Goal: Task Accomplishment & Management: Complete application form

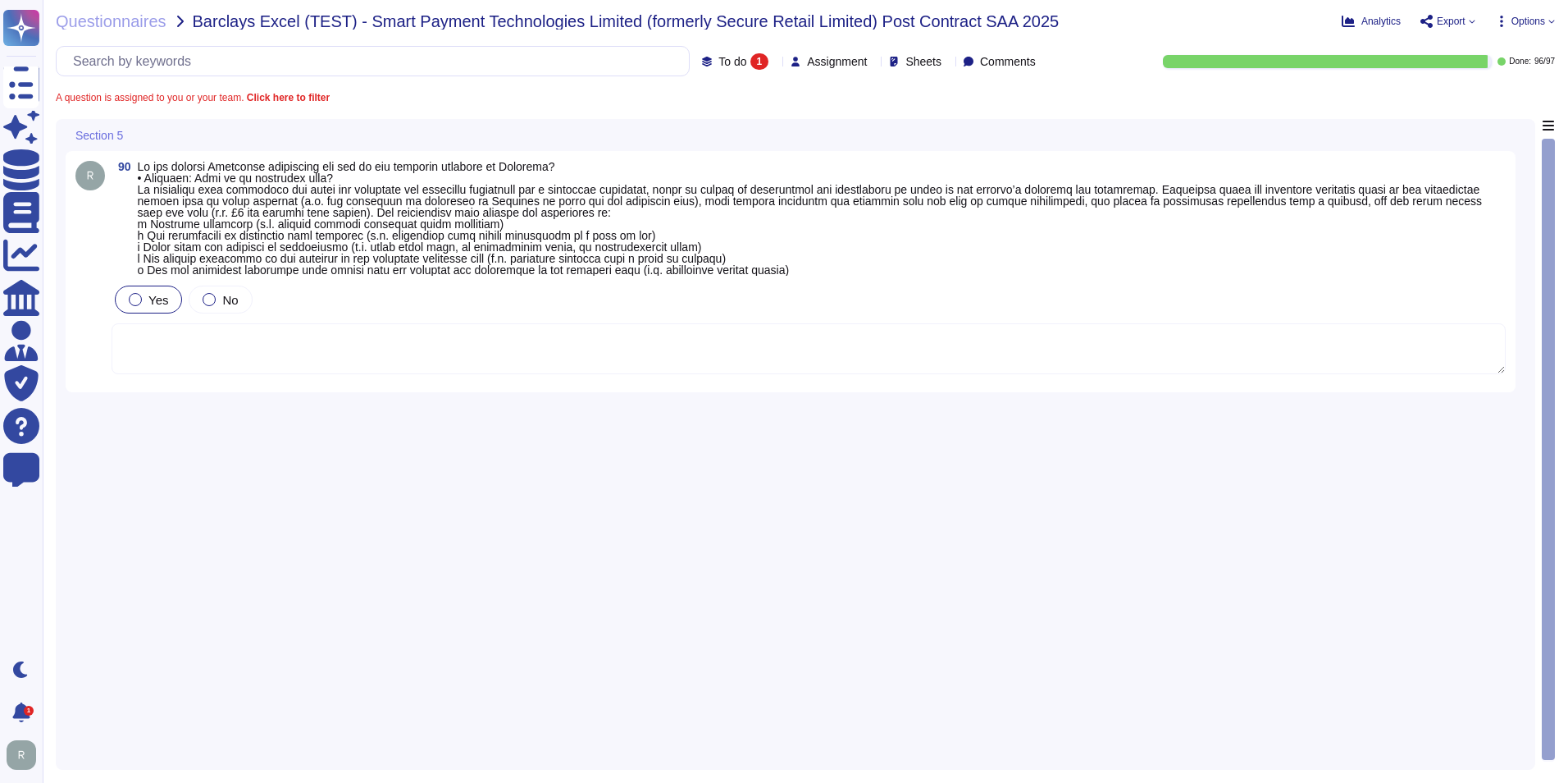
click at [135, 299] on div at bounding box center [135, 300] width 13 height 13
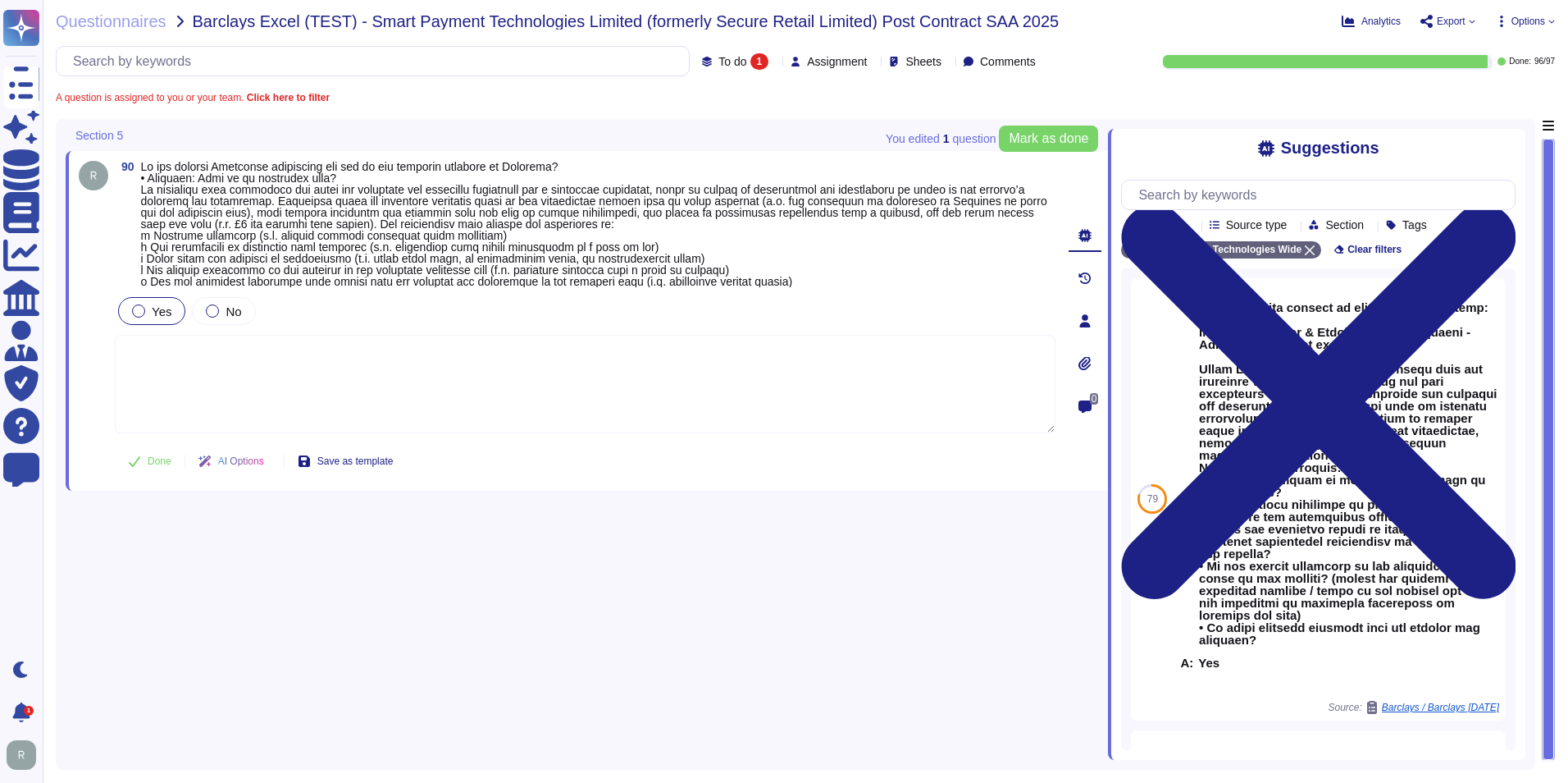
click at [185, 370] on textarea at bounding box center [585, 383] width 941 height 98
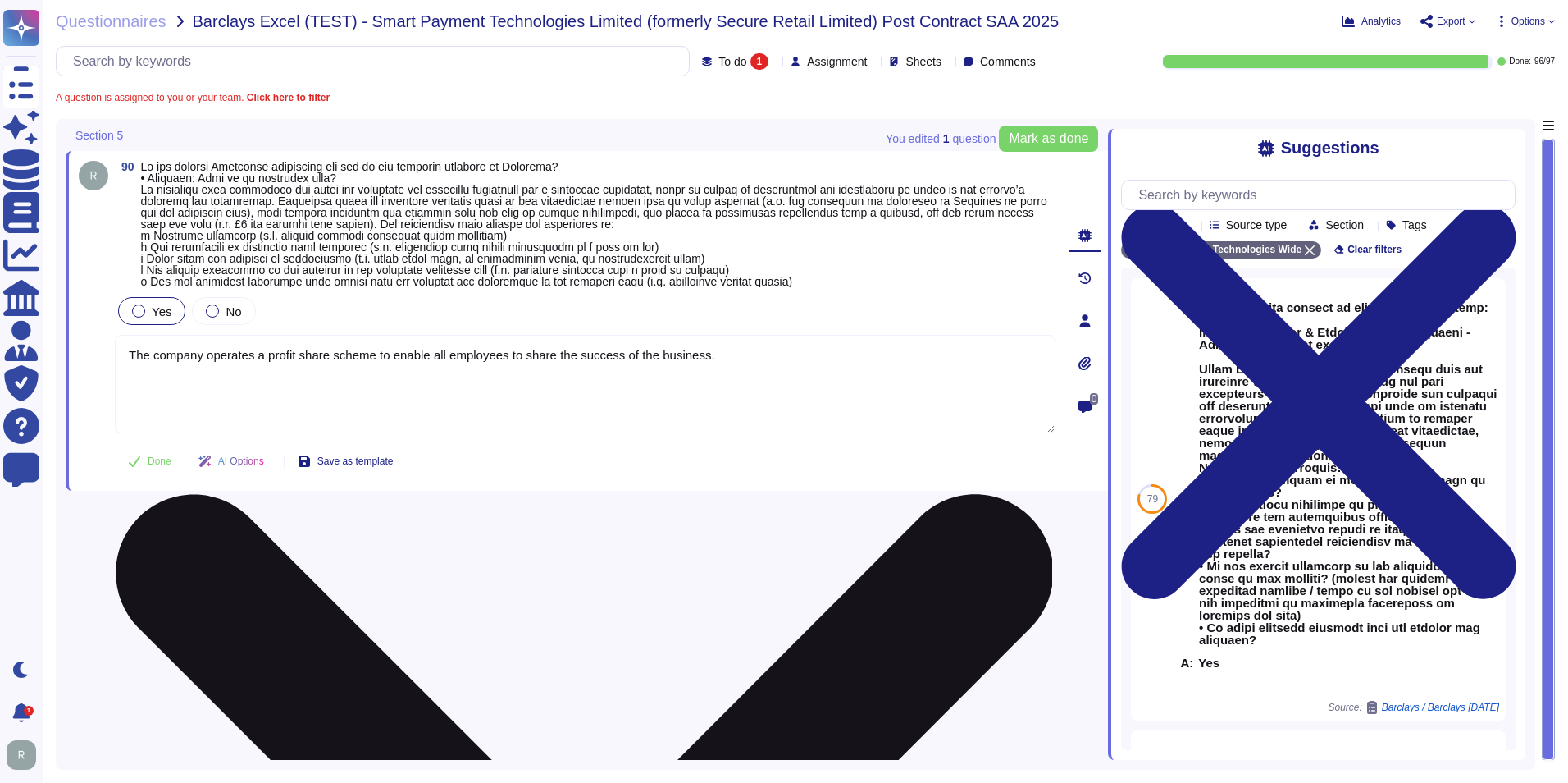
click at [777, 369] on textarea "The company operates a profit share scheme to enable all employees to share the…" at bounding box center [585, 383] width 941 height 98
click at [254, 349] on textarea "The company operates a profit share scheme to enable all employees to share the…" at bounding box center [585, 383] width 941 height 98
click at [952, 356] on textarea "The company operates formulaic incentive in the form of a profit share scheme t…" at bounding box center [585, 383] width 941 height 98
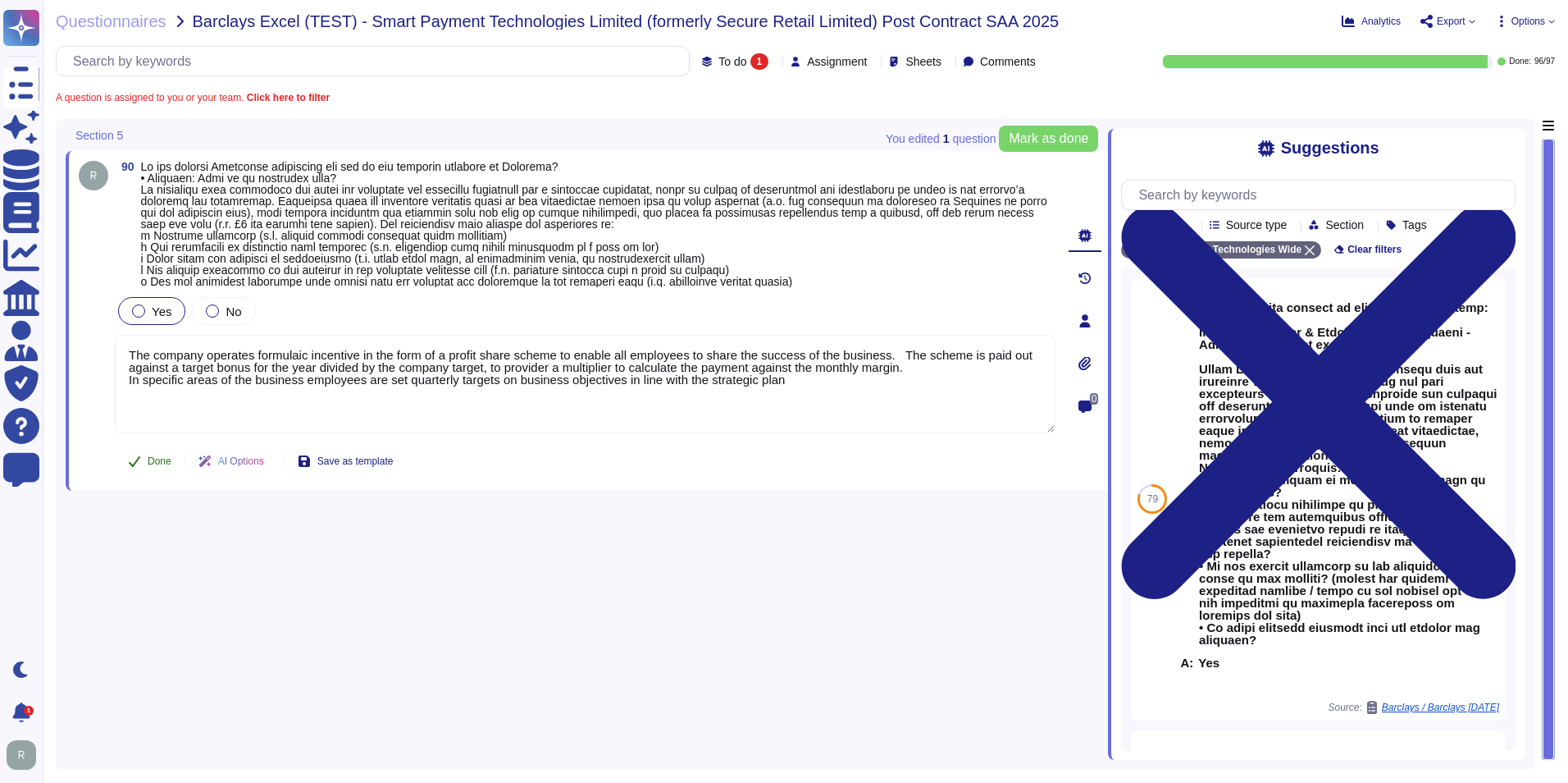
type textarea "The company operates formulaic incentive in the form of a profit share scheme t…"
click at [149, 465] on span "Done" at bounding box center [160, 461] width 24 height 10
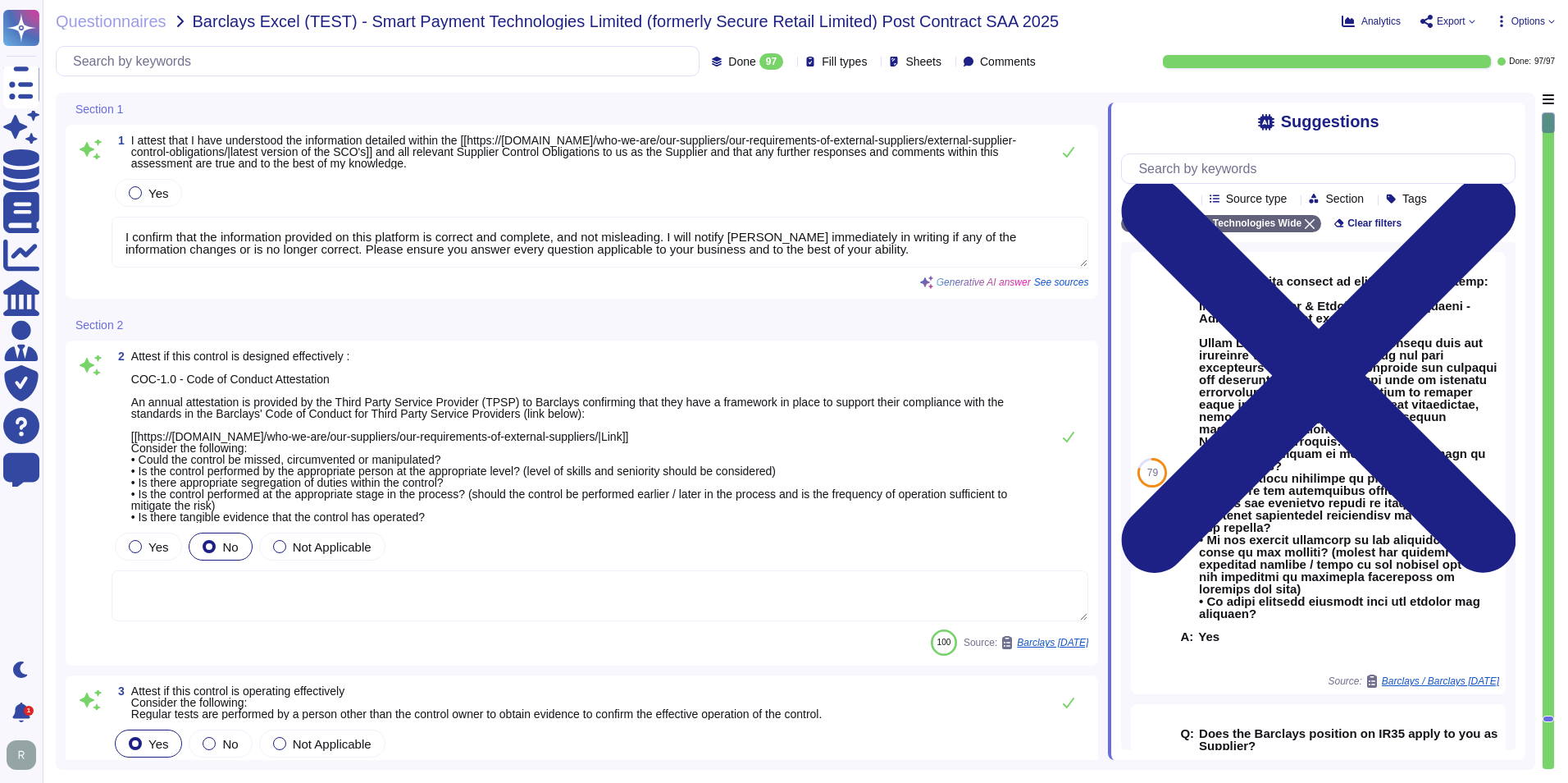
type textarea "I confirm that the information provided on this platform is correct and complet…"
type textarea "Regular tests are scheduled annually with our VRP provider, and IT will carry o…"
type textarea "N/A"
type textarea "1) Our organization has an environmental policy that outlines our commitment to…"
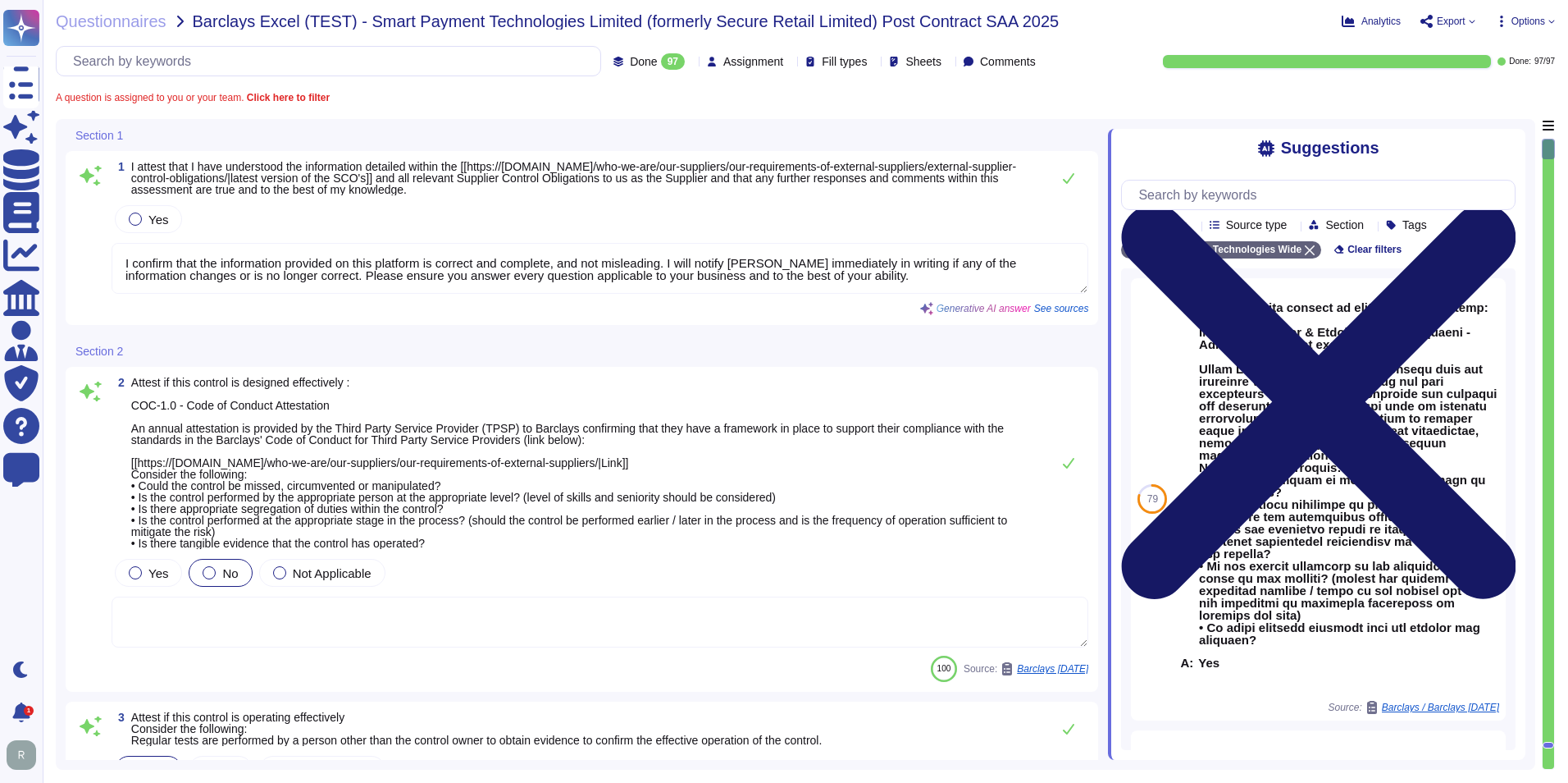
click at [1505, 204] on icon at bounding box center [1319, 402] width 395 height 395
